Goal: Information Seeking & Learning: Learn about a topic

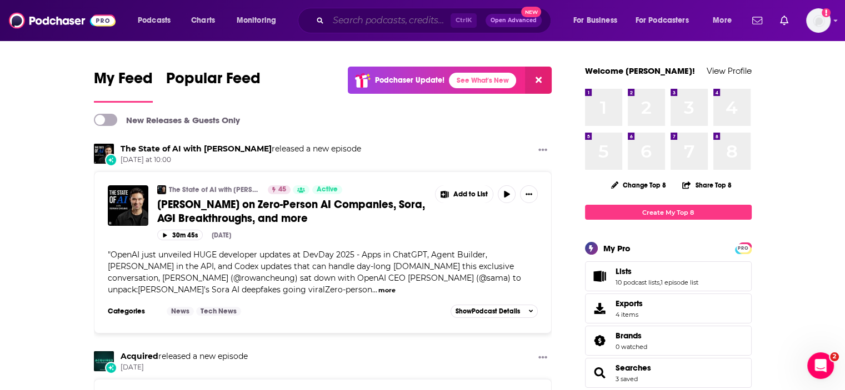
click at [369, 19] on input "Search podcasts, credits, & more..." at bounding box center [389, 21] width 122 height 18
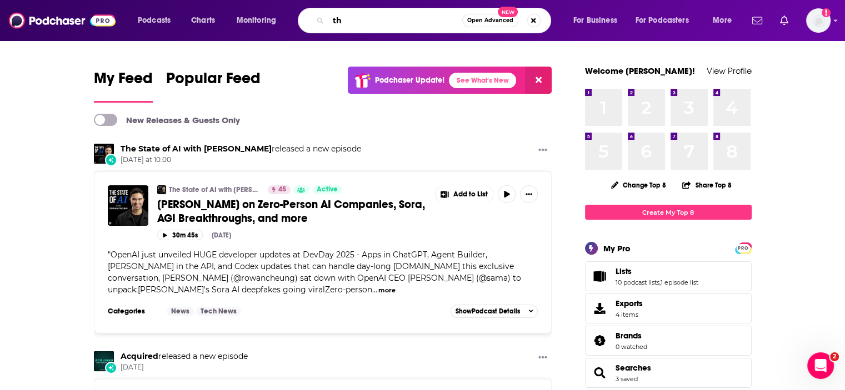
type input "t"
type input "[PERSON_NAME]"
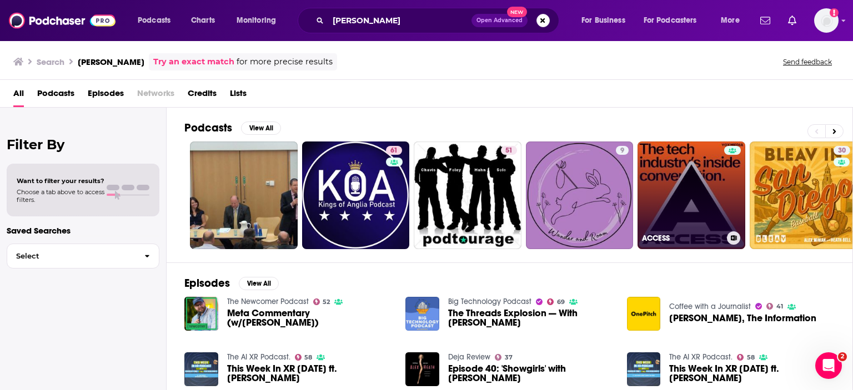
click at [678, 167] on link "ACCESS" at bounding box center [691, 196] width 108 height 108
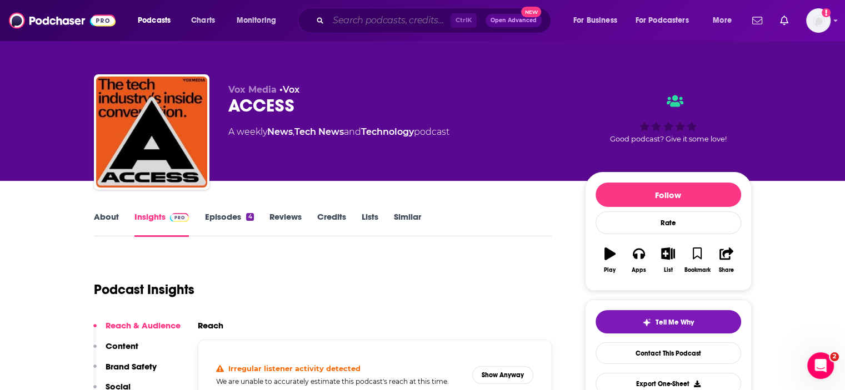
click at [360, 22] on input "Search podcasts, credits, & more..." at bounding box center [389, 21] width 122 height 18
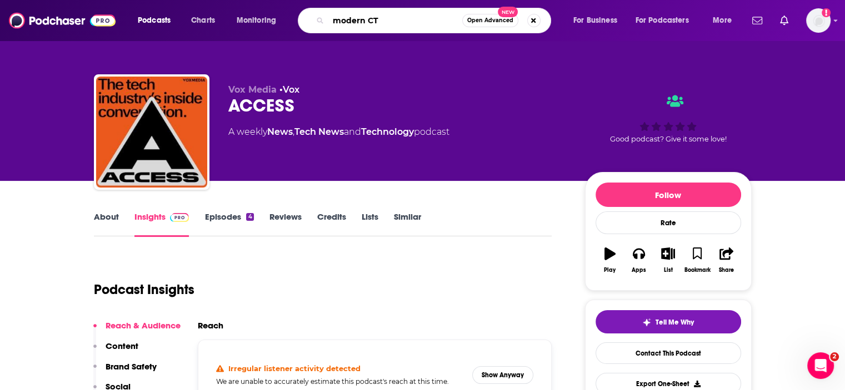
type input "modern CTO"
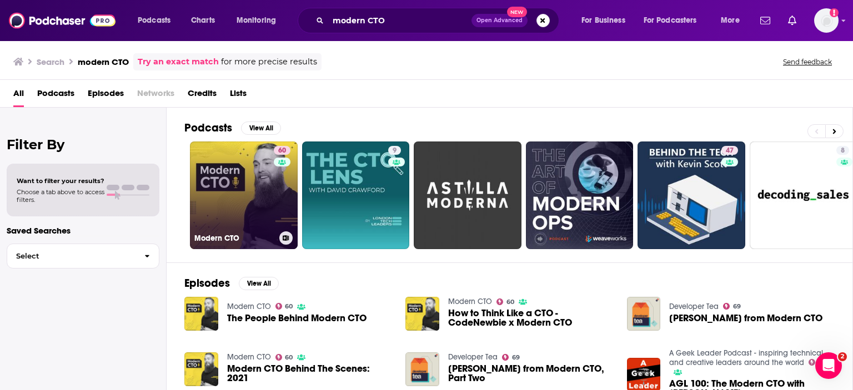
click at [248, 194] on link "60 Modern CTO" at bounding box center [244, 196] width 108 height 108
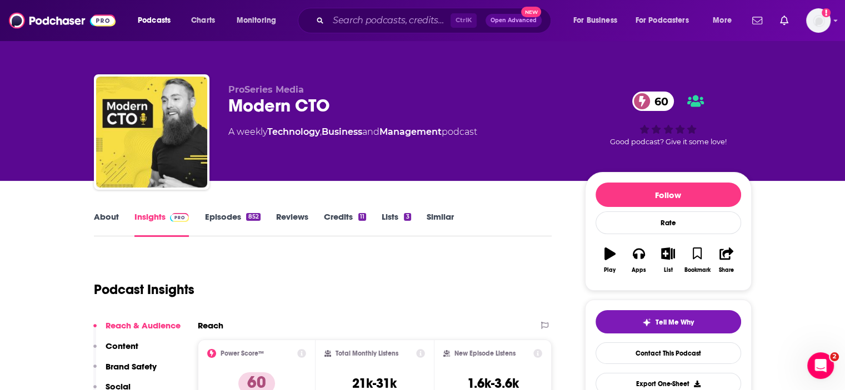
click at [223, 217] on link "Episodes 852" at bounding box center [232, 225] width 56 height 26
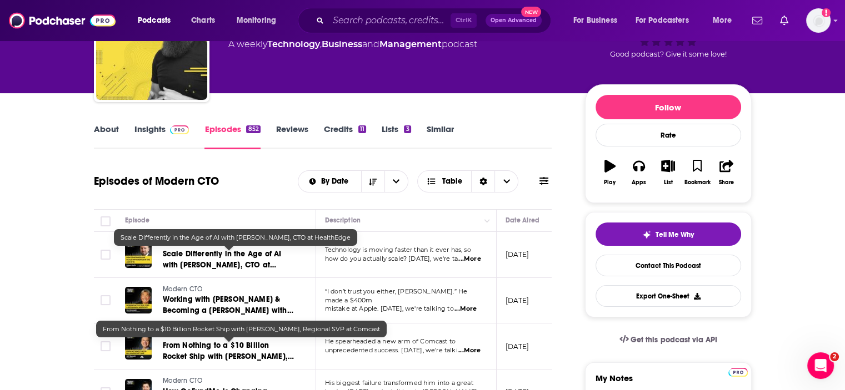
scroll to position [222, 0]
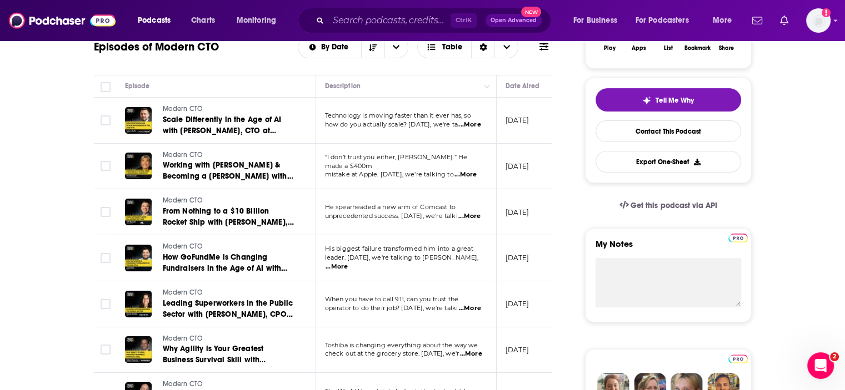
click at [472, 123] on span "...More" at bounding box center [469, 124] width 22 height 9
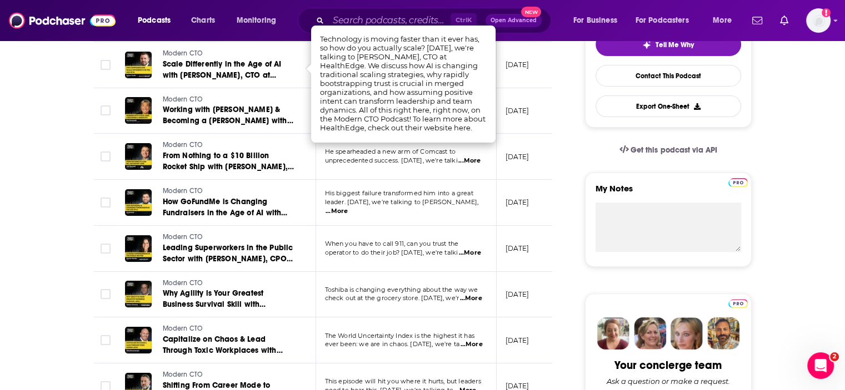
scroll to position [333, 0]
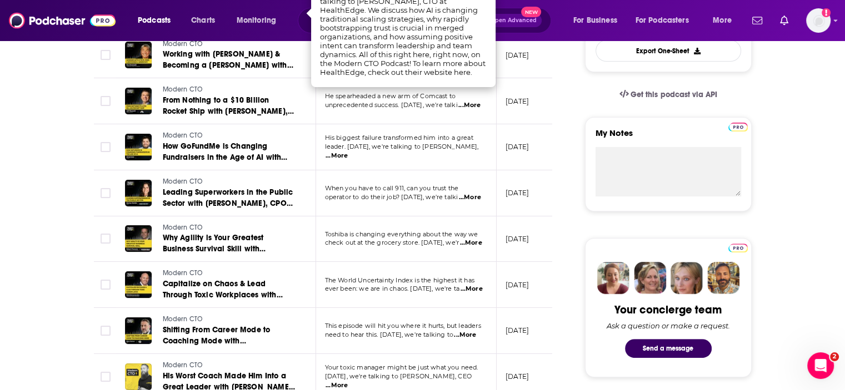
click at [469, 195] on span "...More" at bounding box center [470, 197] width 22 height 9
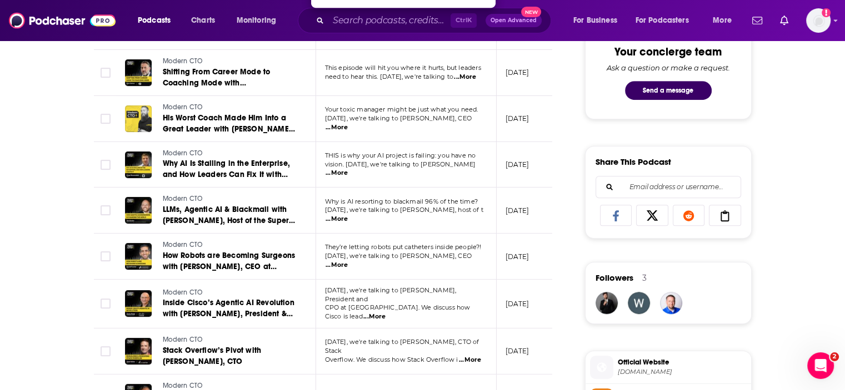
scroll to position [611, 0]
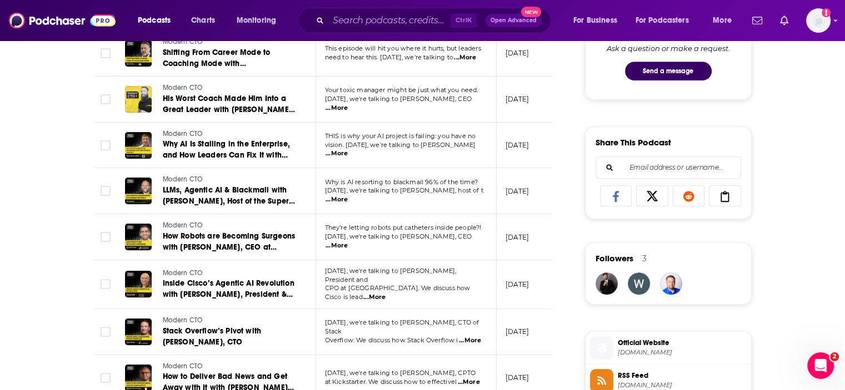
click at [348, 242] on span "...More" at bounding box center [336, 246] width 22 height 9
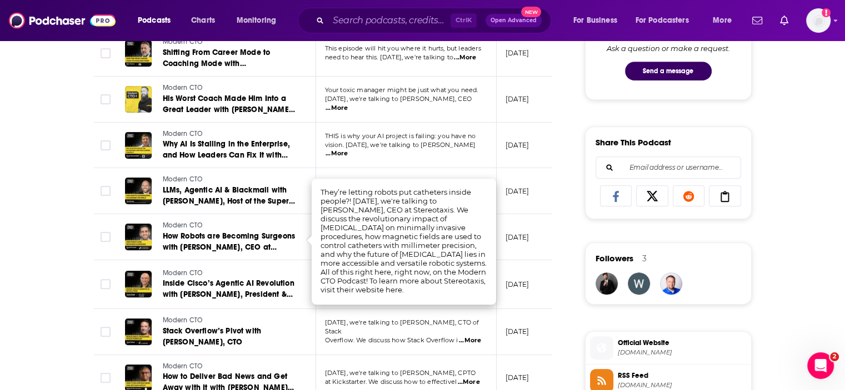
click at [0, 222] on div "About Insights Episodes 852 Reviews Credits 11 Lists 3 Similar Episodes of Mode…" at bounding box center [422, 313] width 845 height 1487
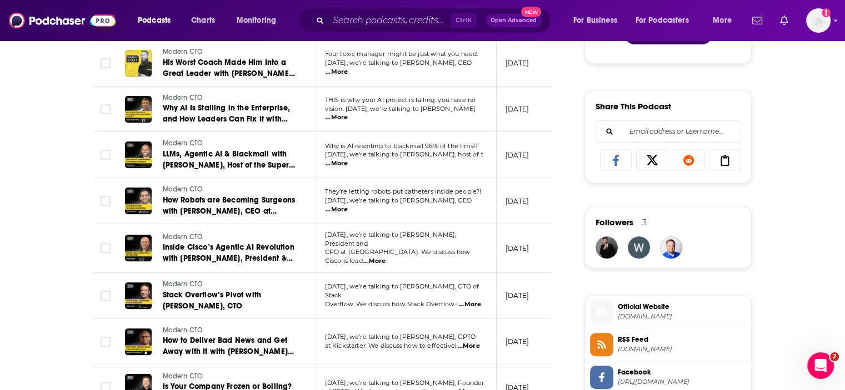
scroll to position [666, 0]
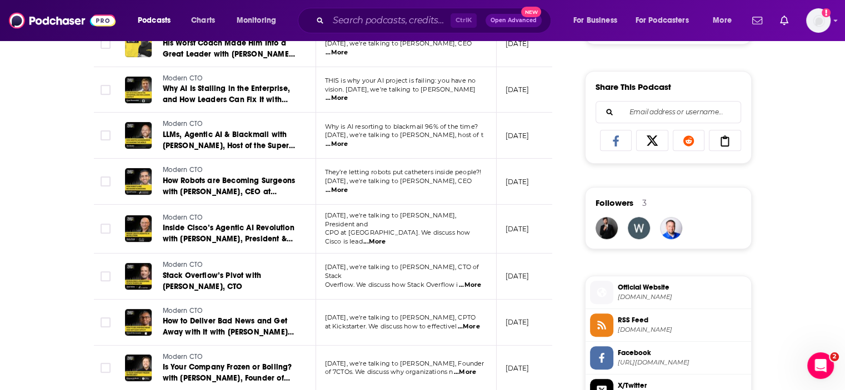
click at [385, 238] on span "...More" at bounding box center [374, 242] width 22 height 9
drag, startPoint x: 0, startPoint y: 219, endPoint x: 8, endPoint y: 223, distance: 8.7
click at [0, 219] on div "About Insights Episodes 852 Reviews Credits 11 Lists 3 Similar Episodes of Mode…" at bounding box center [422, 258] width 845 height 1487
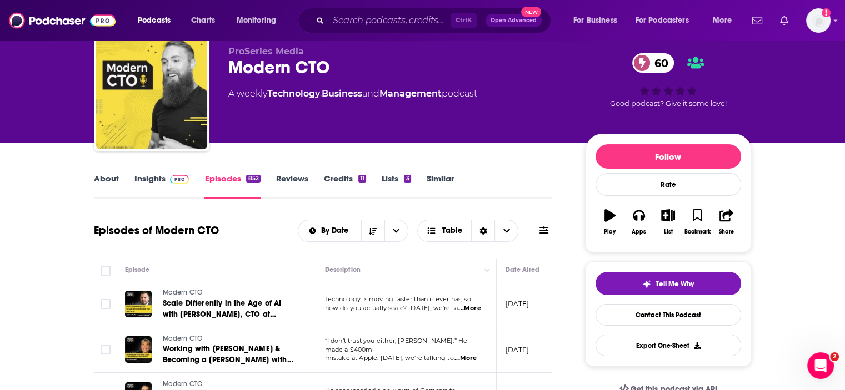
scroll to position [0, 0]
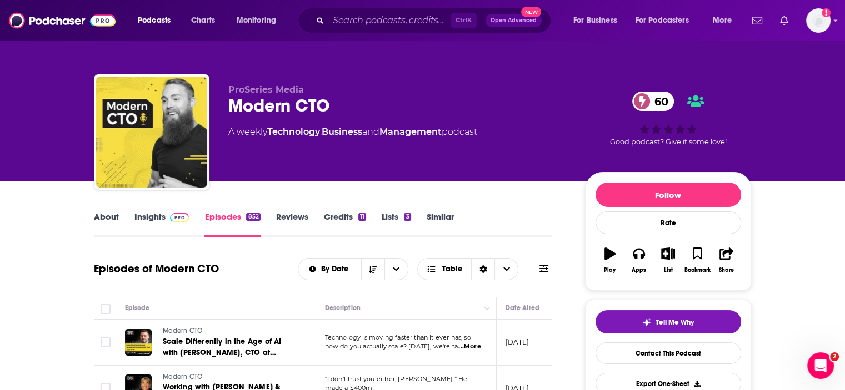
click at [97, 213] on link "About" at bounding box center [106, 225] width 25 height 26
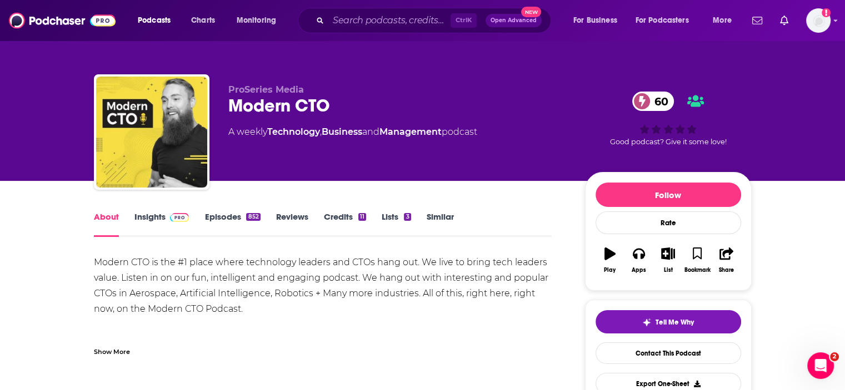
click at [147, 222] on link "Insights" at bounding box center [161, 225] width 55 height 26
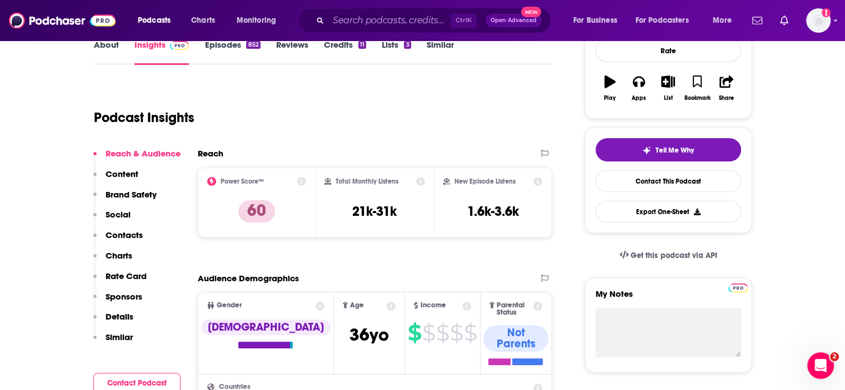
scroll to position [167, 0]
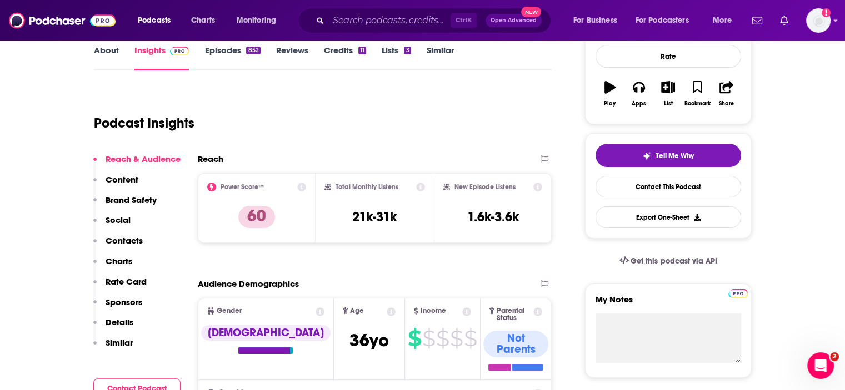
click at [222, 52] on link "Episodes 852" at bounding box center [232, 58] width 56 height 26
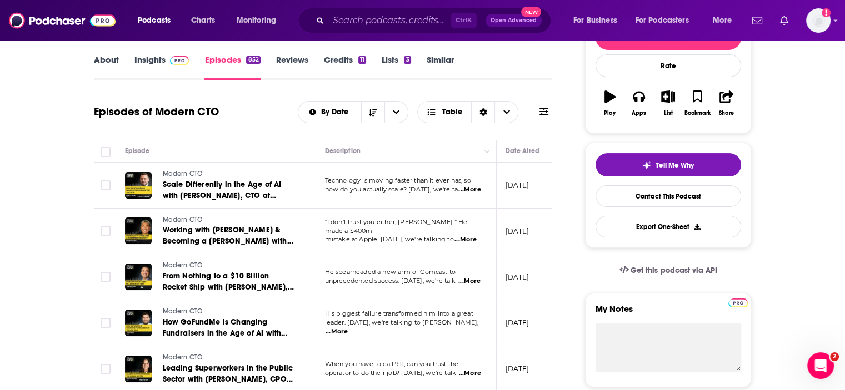
scroll to position [222, 0]
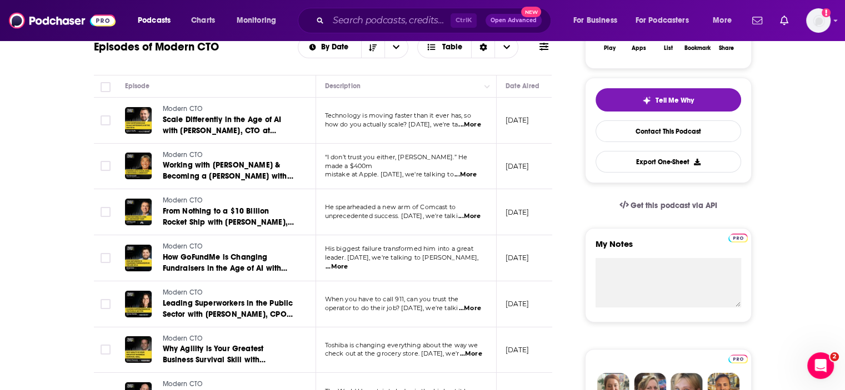
click at [466, 126] on span "...More" at bounding box center [469, 124] width 22 height 9
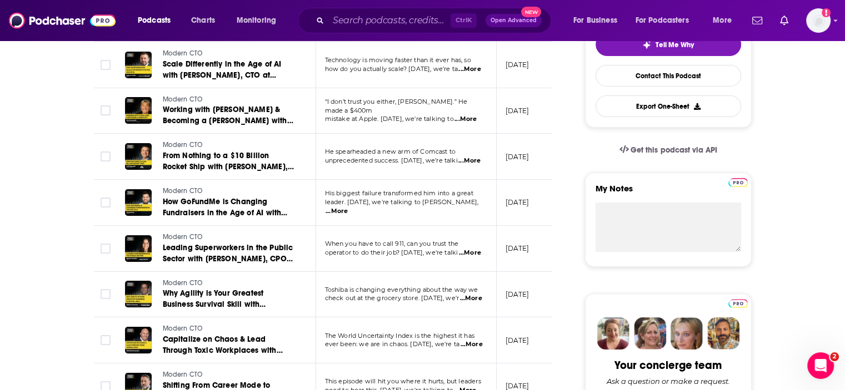
scroll to position [333, 0]
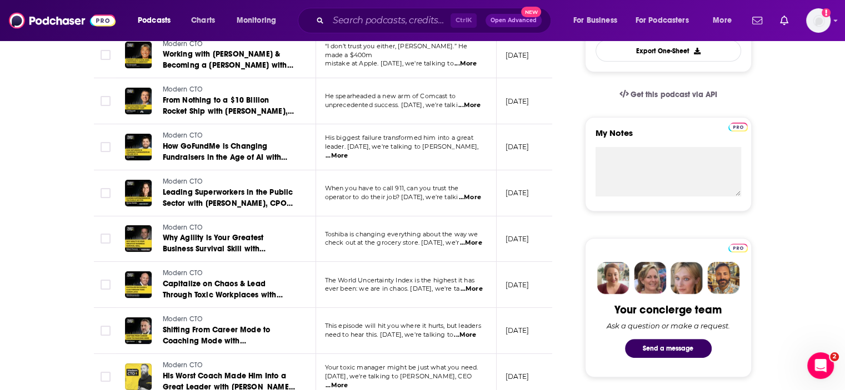
click at [473, 244] on span "...More" at bounding box center [471, 243] width 22 height 9
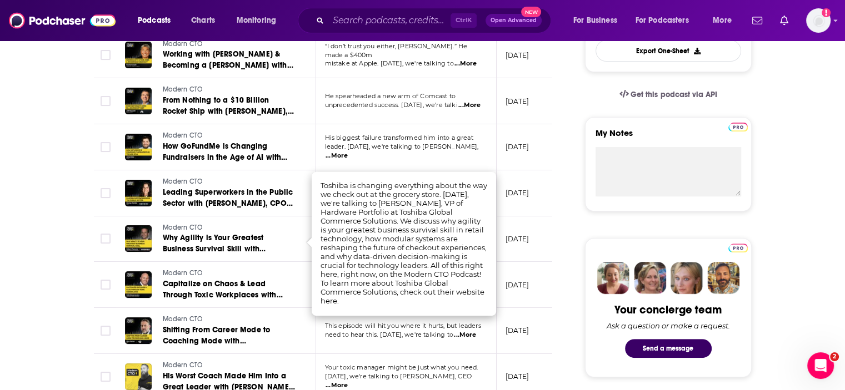
drag, startPoint x: 20, startPoint y: 135, endPoint x: 56, endPoint y: 183, distance: 59.1
